Goal: Information Seeking & Learning: Check status

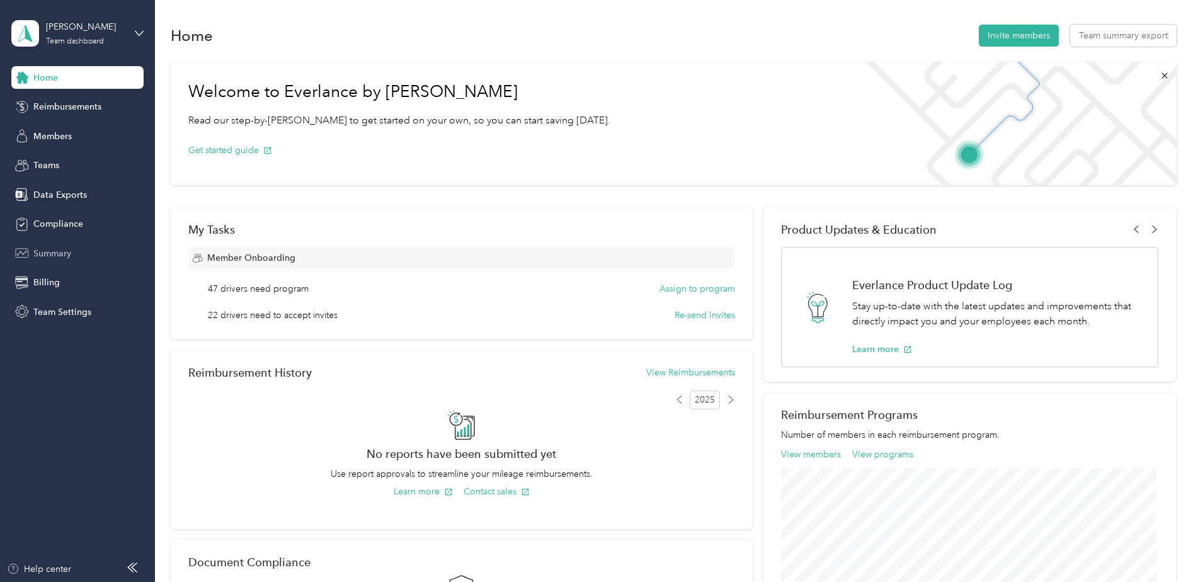
click at [50, 253] on span "Summary" at bounding box center [52, 253] width 38 height 13
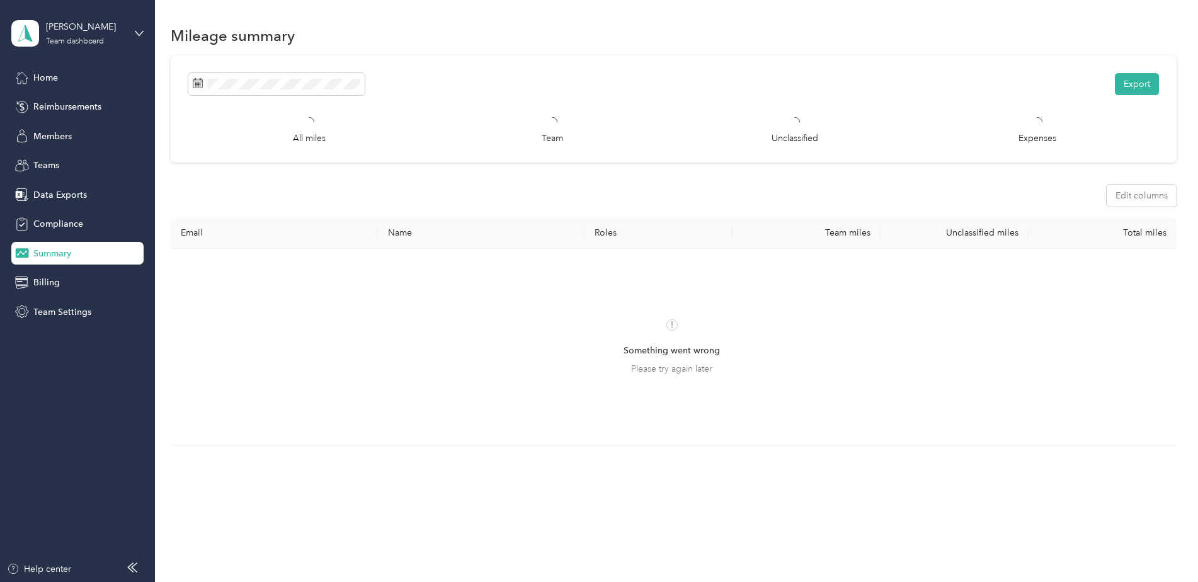
click at [244, 351] on div "Something went wrong Please try again later" at bounding box center [672, 347] width 983 height 176
click at [67, 225] on span "Compliance" at bounding box center [58, 223] width 50 height 13
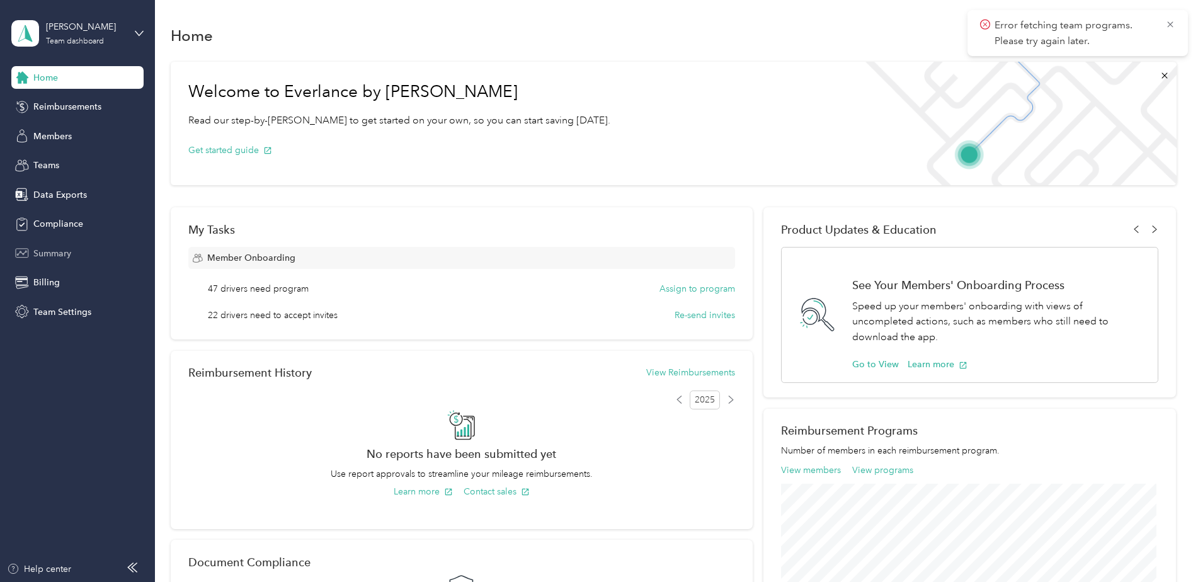
click at [61, 249] on span "Summary" at bounding box center [52, 253] width 38 height 13
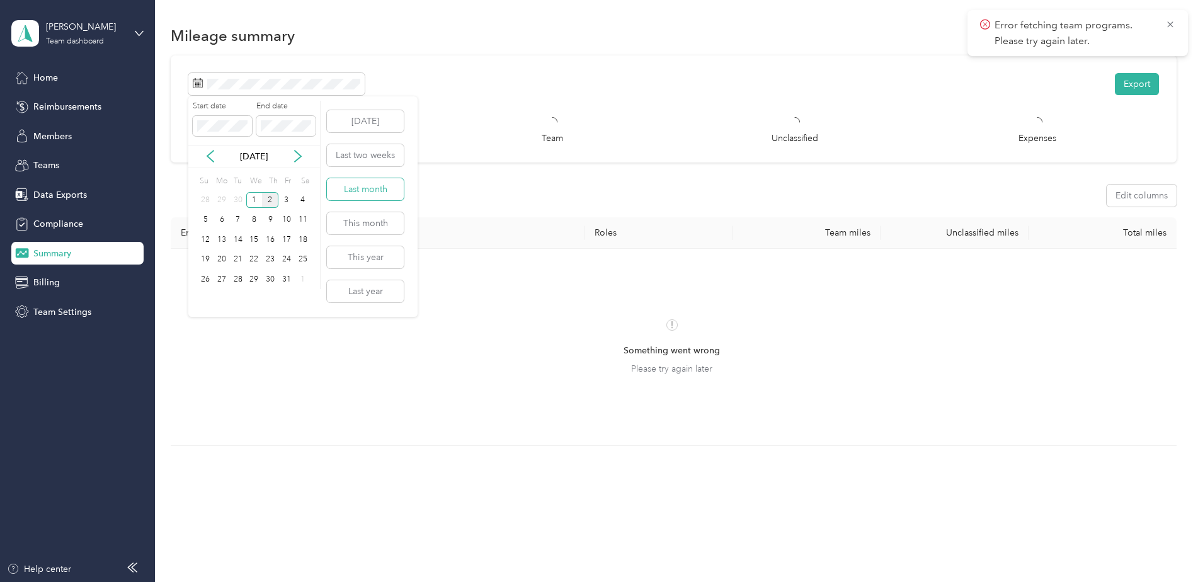
click at [376, 192] on button "Last month" at bounding box center [365, 189] width 77 height 22
click at [1173, 24] on icon at bounding box center [1171, 24] width 10 height 11
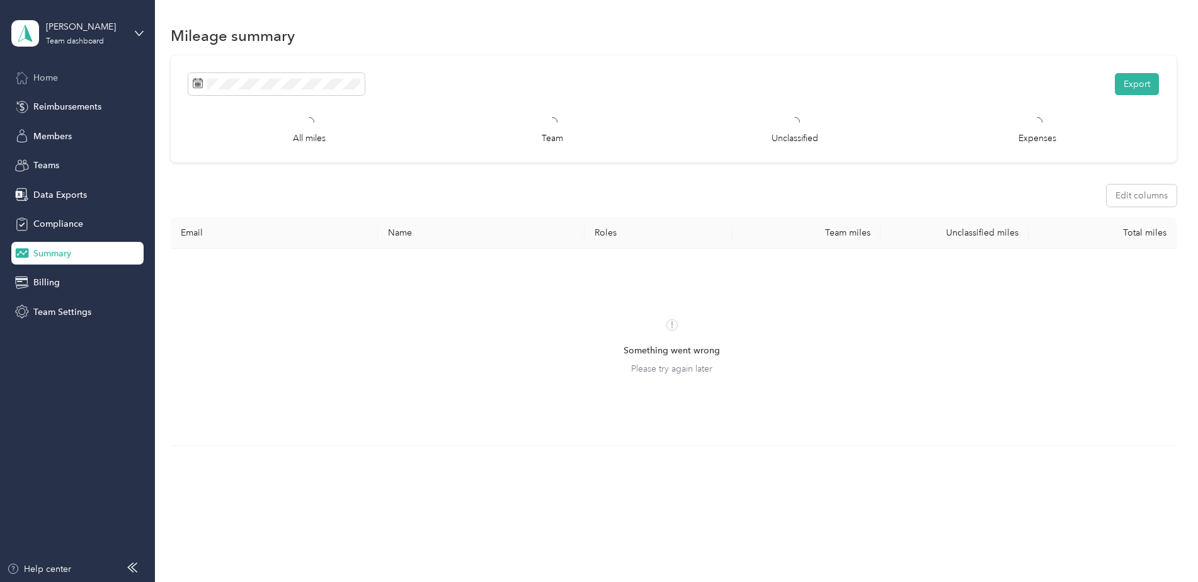
click at [47, 78] on span "Home" at bounding box center [45, 77] width 25 height 13
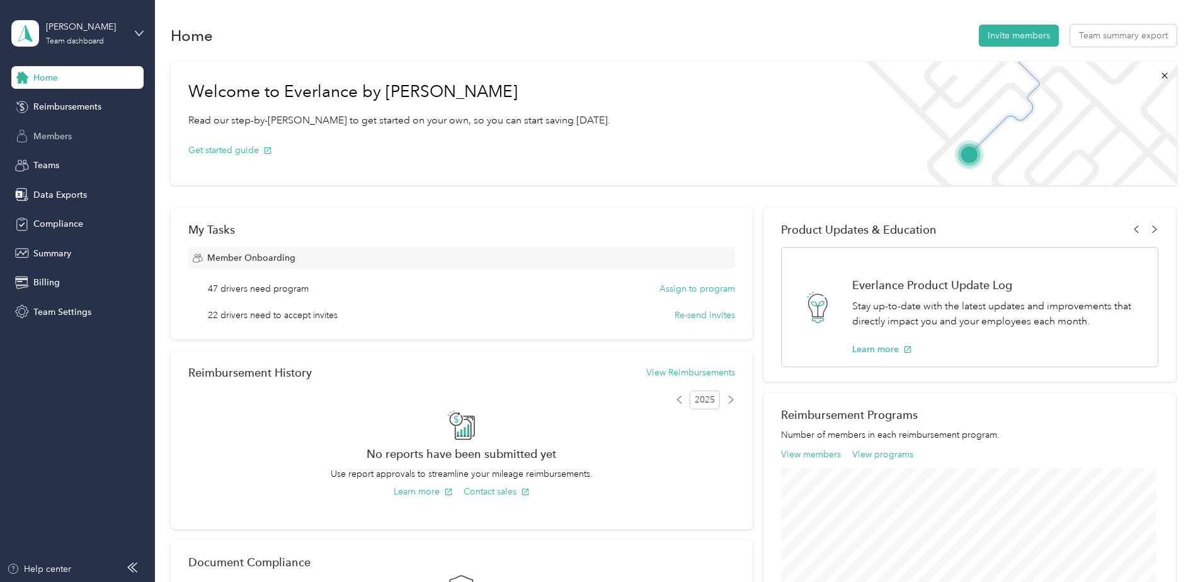
click at [58, 134] on span "Members" at bounding box center [52, 136] width 38 height 13
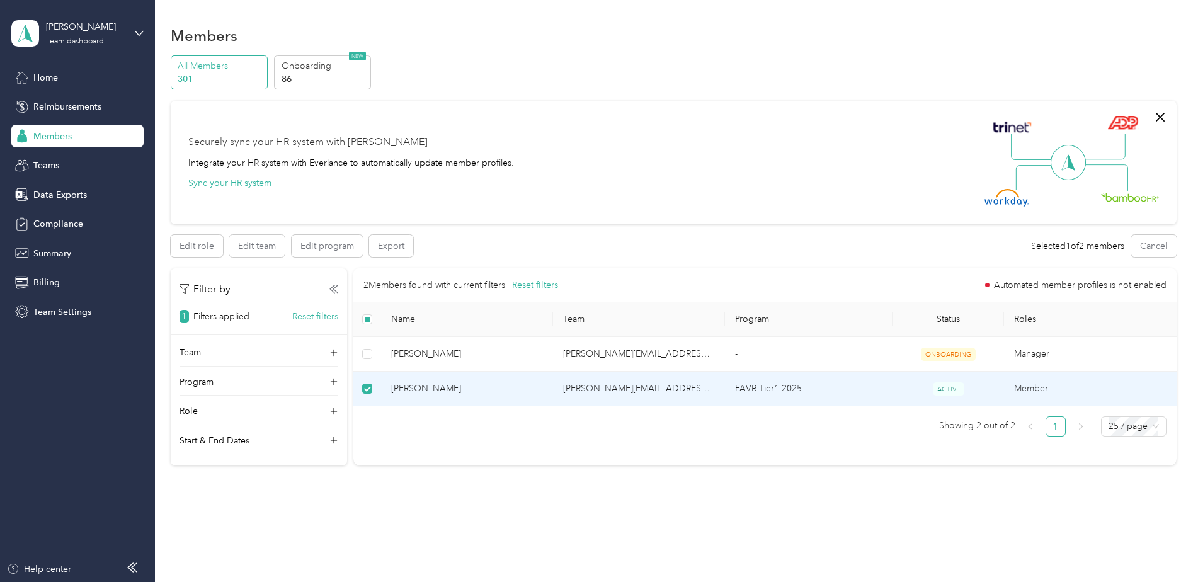
click at [418, 382] on span "[PERSON_NAME]" at bounding box center [467, 389] width 152 height 14
drag, startPoint x: 418, startPoint y: 382, endPoint x: 537, endPoint y: 396, distance: 120.0
click at [537, 396] on td "[PERSON_NAME]" at bounding box center [467, 389] width 172 height 35
click at [57, 134] on span "Members" at bounding box center [52, 136] width 38 height 13
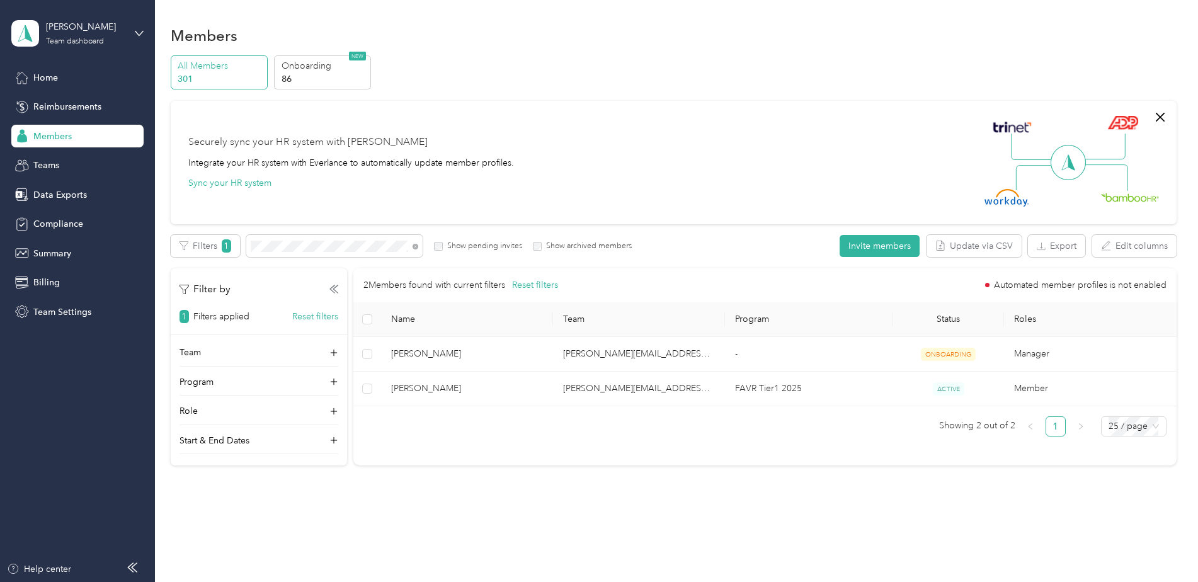
click at [46, 133] on span "Members" at bounding box center [52, 136] width 38 height 13
click at [72, 40] on div "Team dashboard" at bounding box center [75, 42] width 58 height 8
click at [63, 100] on div "Team dashboard" at bounding box center [57, 103] width 69 height 13
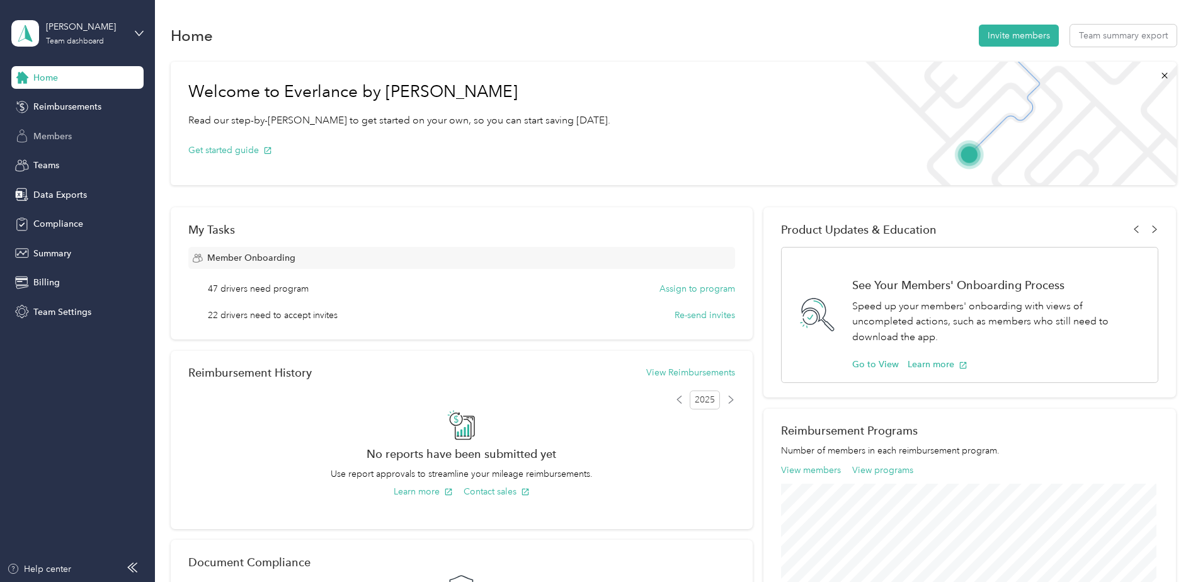
click at [47, 140] on span "Members" at bounding box center [52, 136] width 38 height 13
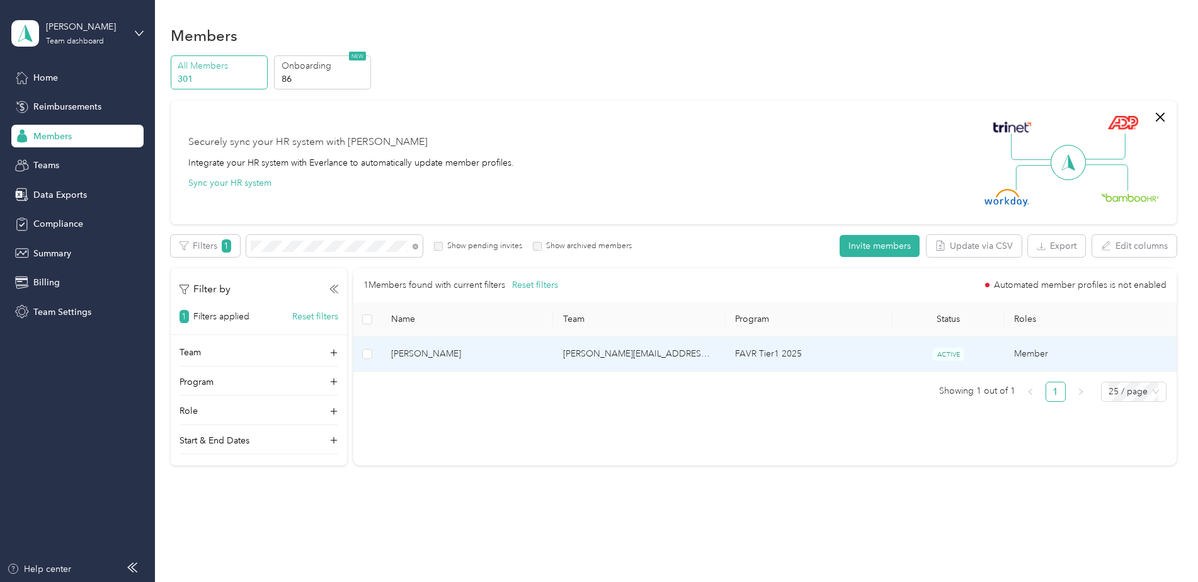
click at [412, 354] on span "[PERSON_NAME]" at bounding box center [467, 354] width 152 height 14
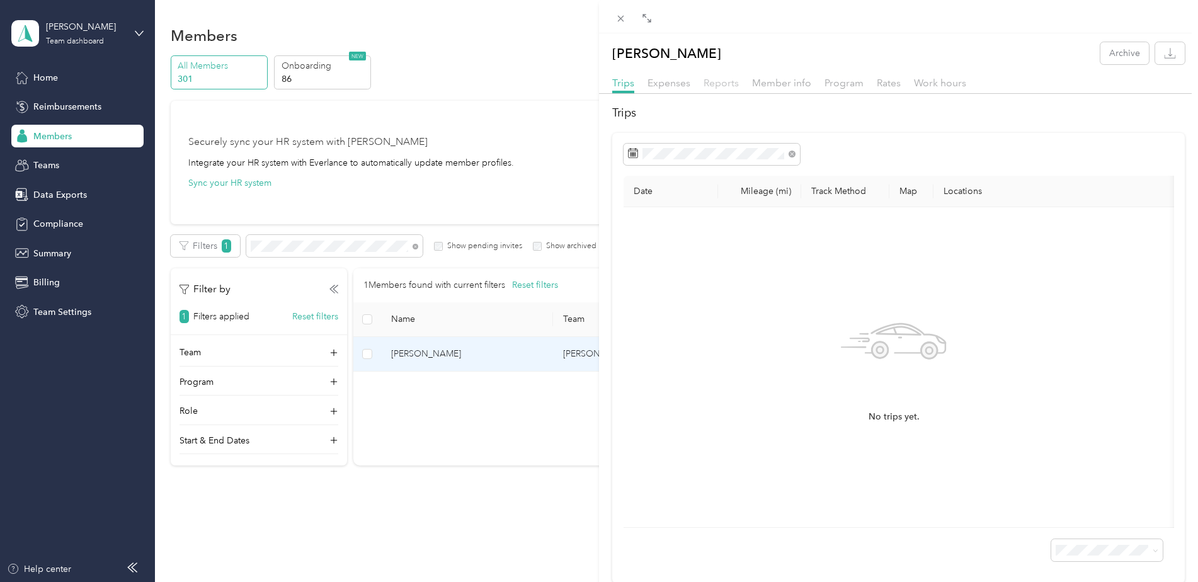
click at [721, 84] on span "Reports" at bounding box center [721, 83] width 35 height 12
